Goal: Book appointment/travel/reservation

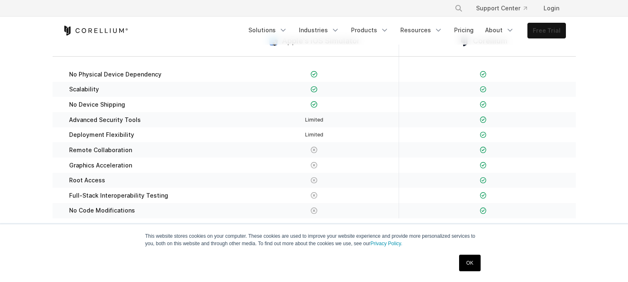
click at [535, 33] on link "Free Trial" at bounding box center [547, 30] width 38 height 15
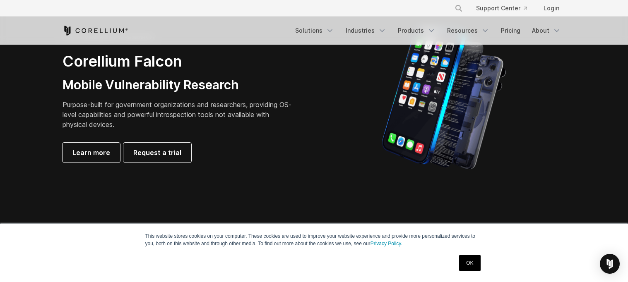
scroll to position [413, 0]
click at [88, 155] on span "Learn more" at bounding box center [91, 152] width 38 height 10
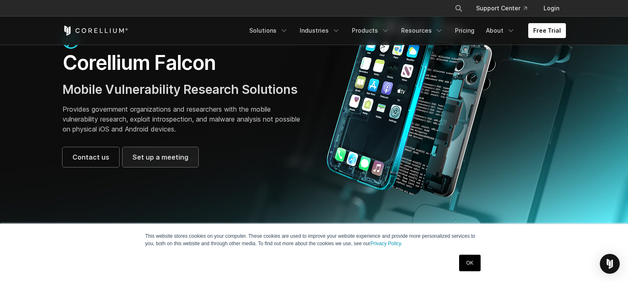
click at [144, 159] on span "Set up a meeting" at bounding box center [161, 157] width 56 height 10
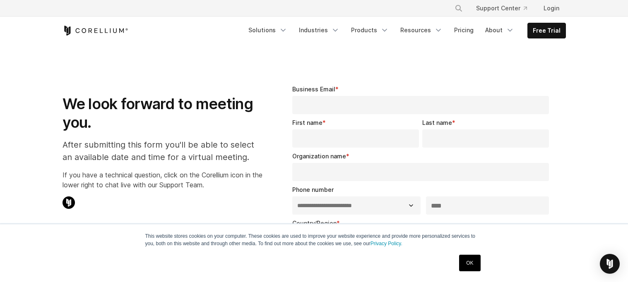
select select "**"
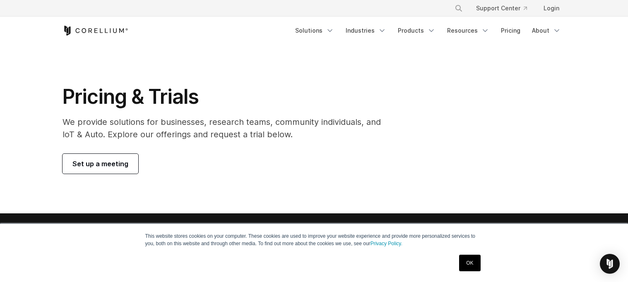
click at [128, 159] on link "Set up a meeting" at bounding box center [101, 164] width 76 height 20
